Goal: Task Accomplishment & Management: Manage account settings

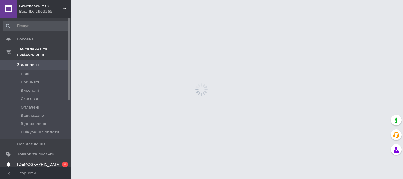
click at [32, 162] on span "[DEMOGRAPHIC_DATA]" at bounding box center [39, 164] width 44 height 5
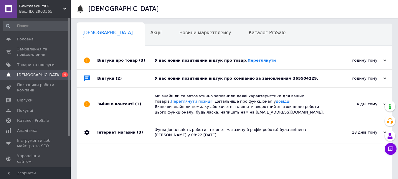
click at [181, 78] on div "У вас новий позитивний відгук про компанію за замовленням 365504229." at bounding box center [241, 78] width 173 height 5
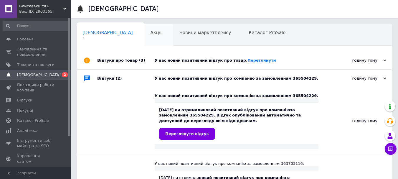
click at [151, 33] on span "Акції" at bounding box center [156, 32] width 11 height 5
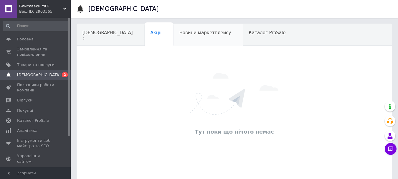
click at [179, 35] on span "Новини маркетплейсу" at bounding box center [205, 32] width 52 height 5
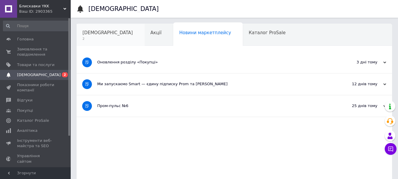
click at [97, 34] on span "[DEMOGRAPHIC_DATA]" at bounding box center [108, 32] width 50 height 5
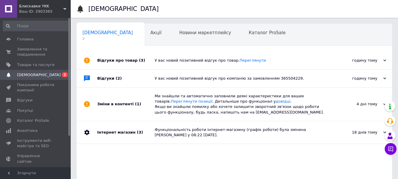
click at [139, 60] on span "(3)" at bounding box center [142, 60] width 6 height 4
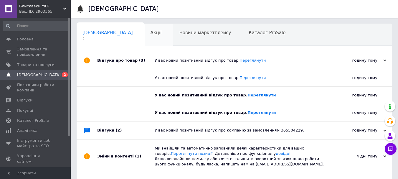
click at [151, 30] on span "Акції" at bounding box center [156, 32] width 11 height 5
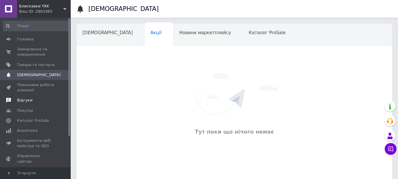
drag, startPoint x: 27, startPoint y: 100, endPoint x: 30, endPoint y: 99, distance: 3.0
click at [28, 99] on span "Відгуки" at bounding box center [24, 100] width 15 height 5
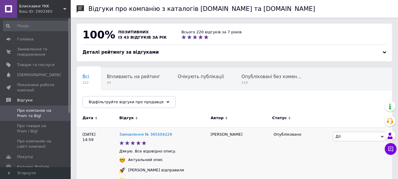
scroll to position [98, 0]
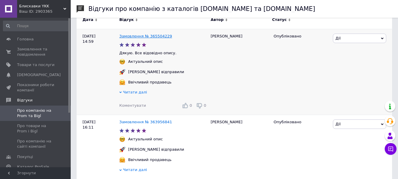
click at [148, 38] on link "Замовлення № 365504229" at bounding box center [145, 36] width 53 height 4
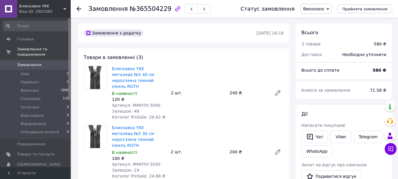
scroll to position [98, 0]
